Goal: Register for event/course

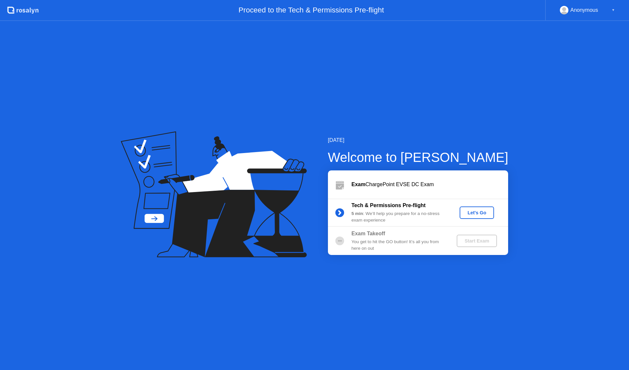
click at [478, 208] on button "Let's Go" at bounding box center [477, 212] width 34 height 12
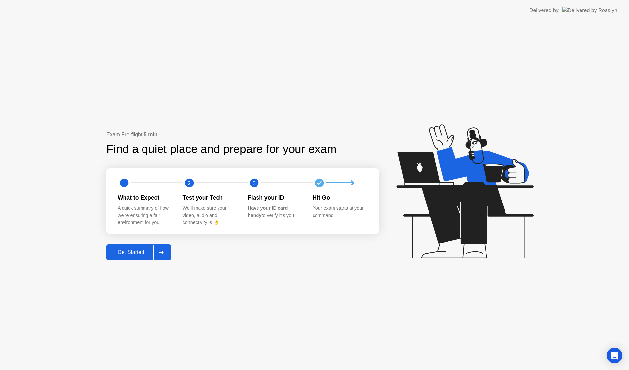
click at [116, 260] on button "Get Started" at bounding box center [138, 252] width 65 height 16
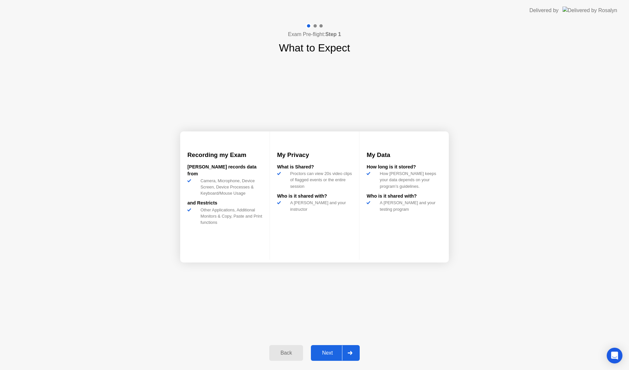
click at [350, 353] on icon at bounding box center [350, 353] width 5 height 4
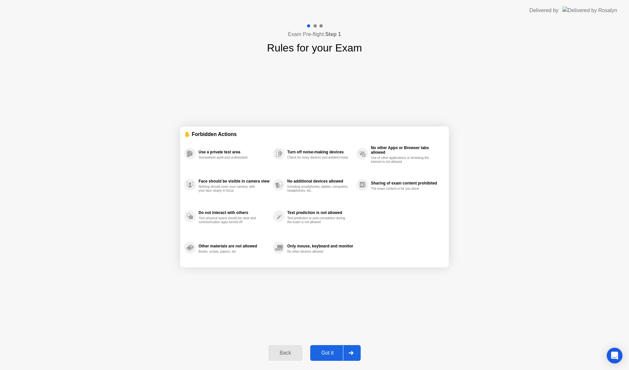
click at [343, 355] on div at bounding box center [351, 352] width 16 height 15
select select "**********"
select select "*******"
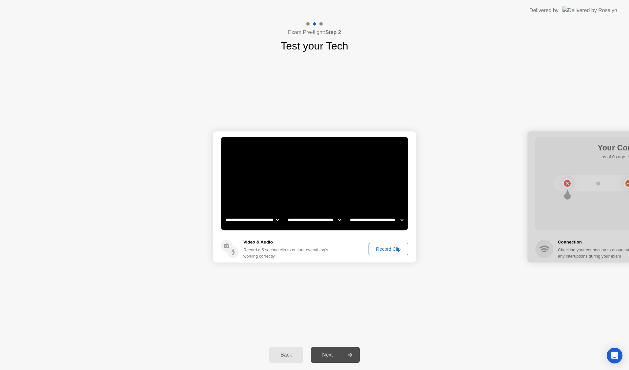
click at [394, 254] on button "Record Clip" at bounding box center [389, 249] width 40 height 12
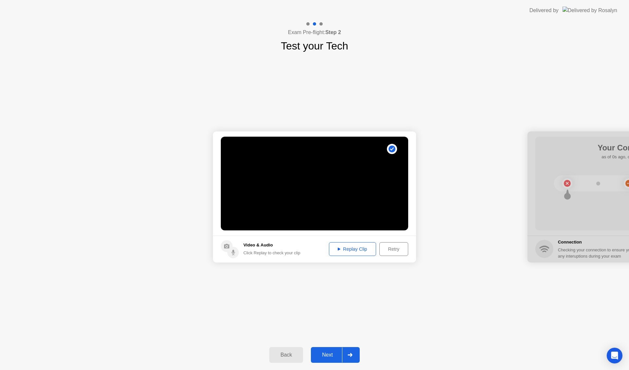
click at [332, 357] on div "Next" at bounding box center [327, 355] width 29 height 6
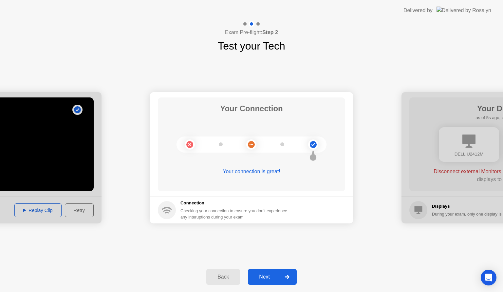
click at [260, 274] on div "Next" at bounding box center [264, 277] width 29 height 6
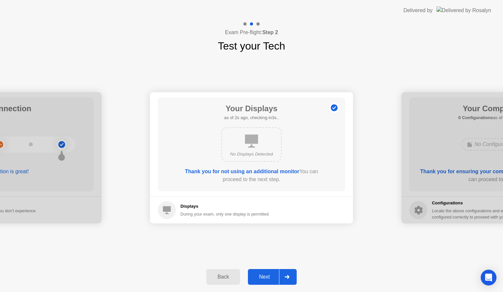
click at [278, 278] on div "Next" at bounding box center [264, 277] width 29 height 6
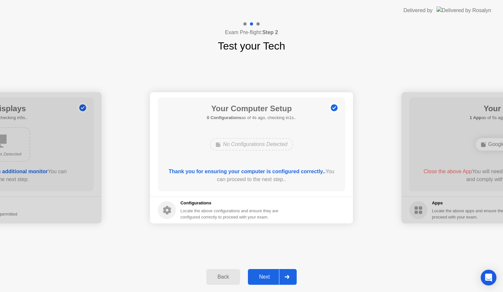
click at [276, 281] on button "Next" at bounding box center [272, 277] width 49 height 16
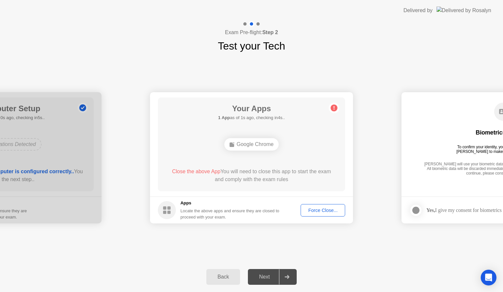
click at [242, 144] on div "Google Chrome" at bounding box center [251, 144] width 55 height 12
click at [304, 208] on div "Force Close..." at bounding box center [323, 209] width 40 height 5
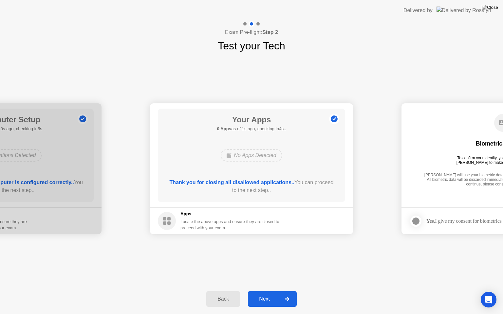
click at [194, 269] on div "**********" at bounding box center [251, 169] width 503 height 231
click at [269, 296] on div "Next" at bounding box center [264, 299] width 29 height 6
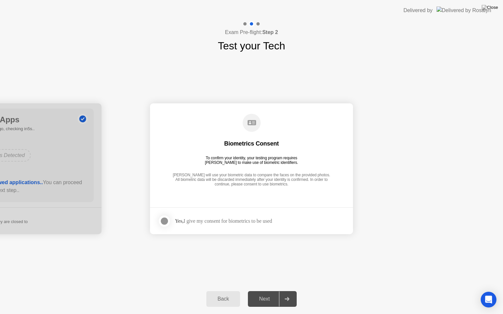
click at [276, 299] on div "Next" at bounding box center [264, 299] width 29 height 6
click at [168, 223] on div at bounding box center [165, 222] width 8 height 8
click at [266, 305] on button "Next" at bounding box center [272, 300] width 49 height 16
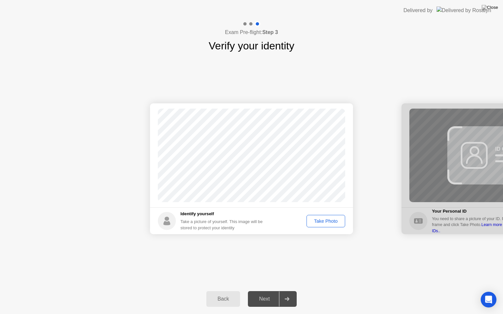
click at [328, 224] on div "Take Photo" at bounding box center [326, 221] width 34 height 5
click at [278, 298] on div "Next" at bounding box center [264, 299] width 29 height 6
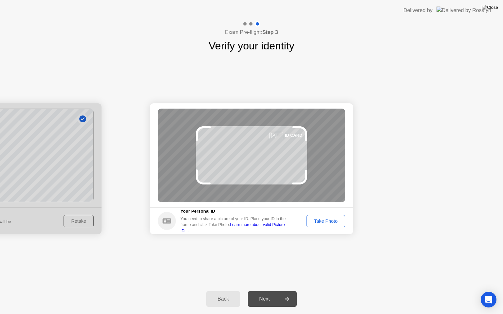
click at [314, 222] on div "Take Photo" at bounding box center [326, 221] width 34 height 5
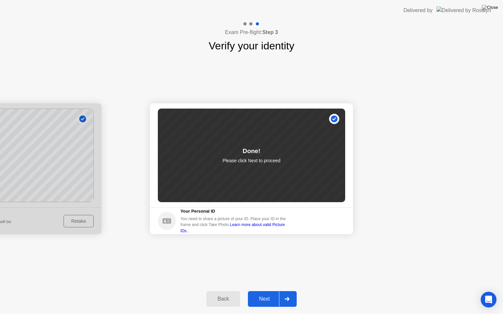
click at [282, 296] on div at bounding box center [287, 299] width 16 height 15
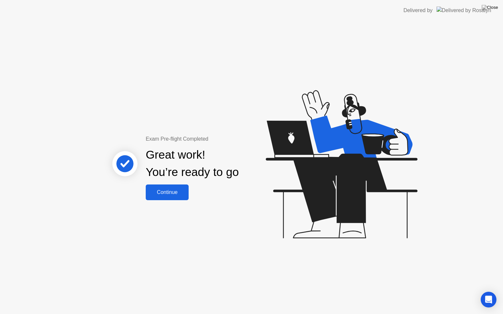
click at [179, 193] on div "Continue" at bounding box center [167, 193] width 39 height 6
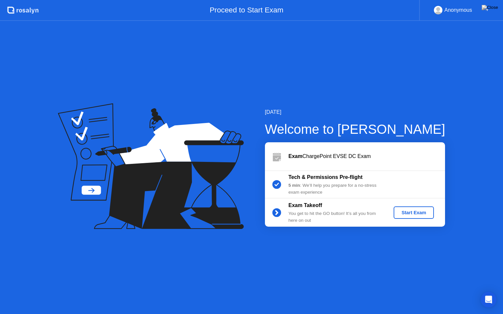
click at [403, 210] on div "Start Exam" at bounding box center [413, 212] width 35 height 5
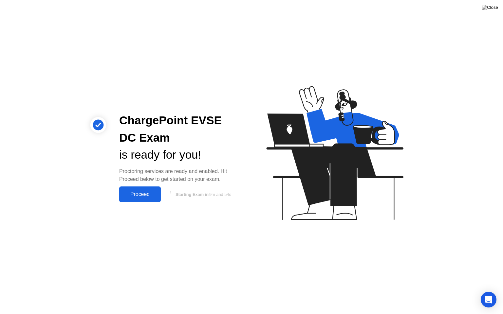
click at [152, 192] on div "Proceed" at bounding box center [140, 195] width 38 height 6
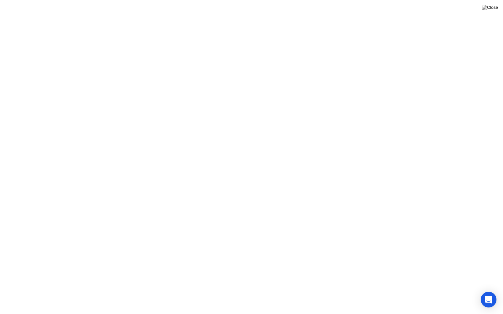
click div "Exam Rules"
click at [310, 301] on button "Exam Rules" at bounding box center [311, 304] width 35 height 6
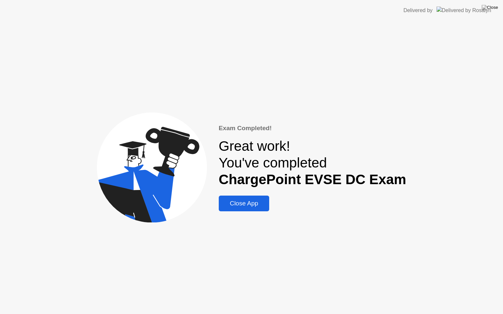
click at [254, 204] on div "Close App" at bounding box center [244, 203] width 47 height 7
